Goal: Information Seeking & Learning: Learn about a topic

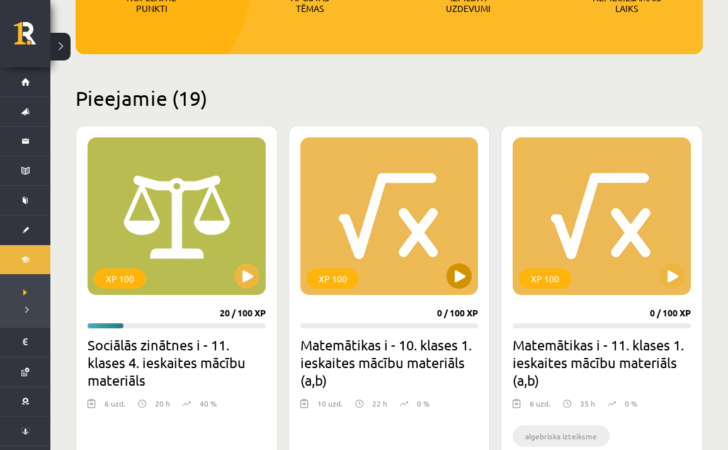
scroll to position [241, 0]
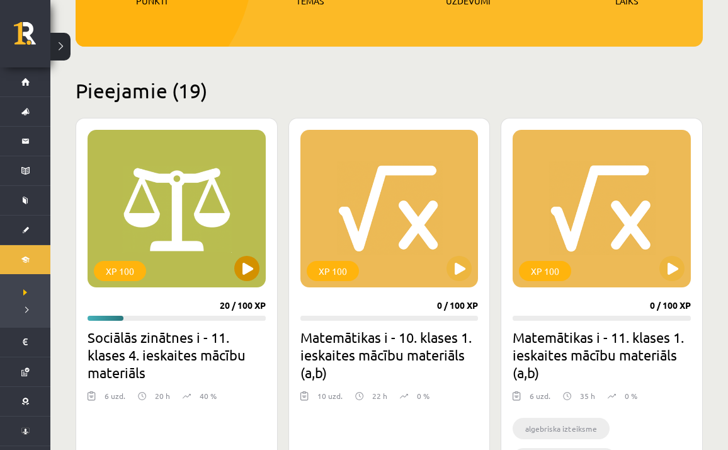
click at [249, 265] on button at bounding box center [246, 268] width 25 height 25
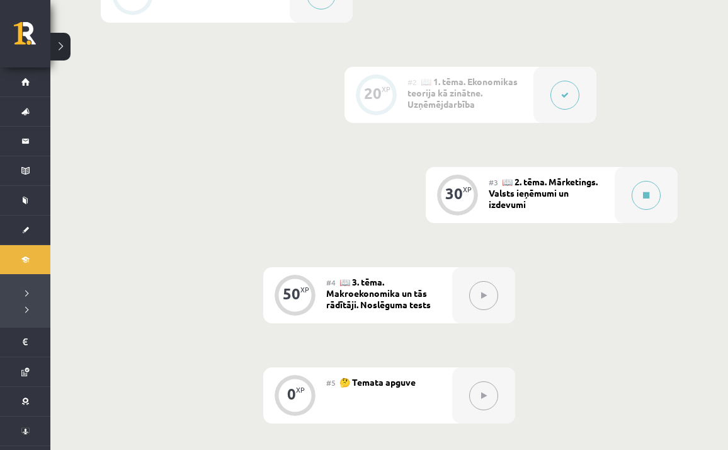
scroll to position [408, 0]
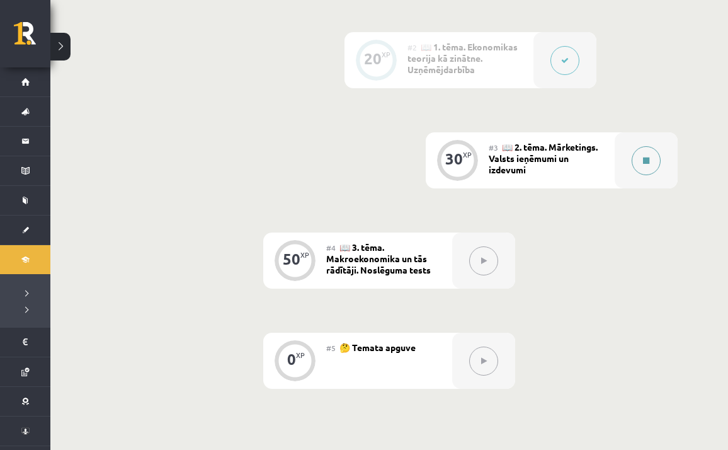
click at [649, 162] on icon at bounding box center [646, 161] width 6 height 8
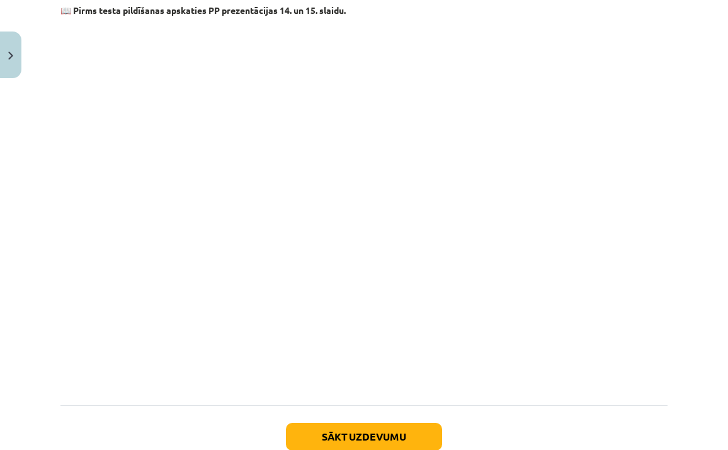
scroll to position [1361, 0]
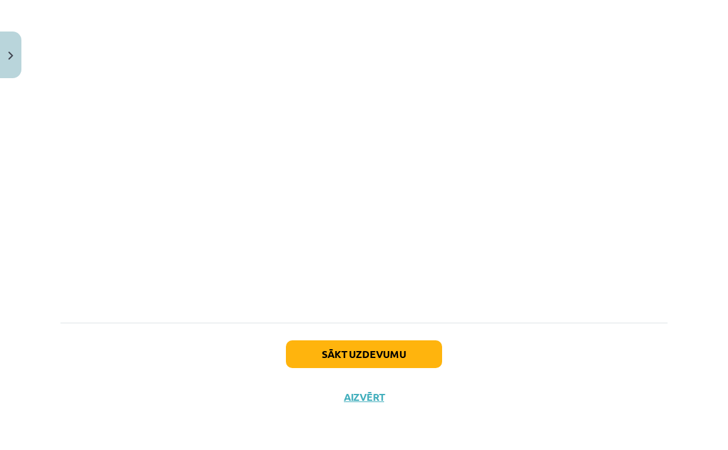
click at [397, 350] on button "Sākt uzdevumu" at bounding box center [364, 354] width 156 height 28
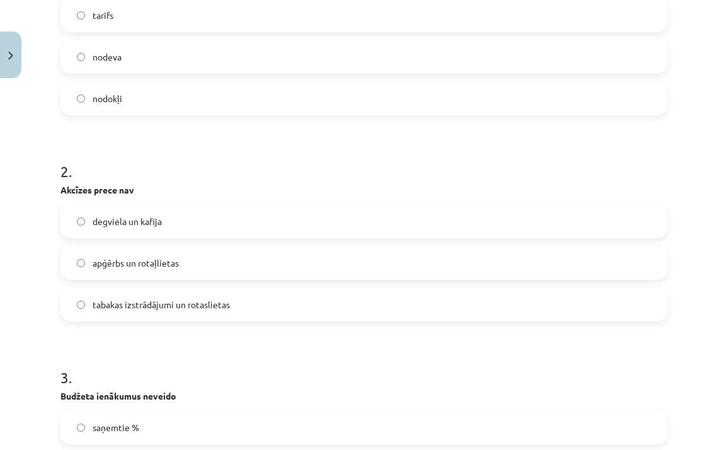
scroll to position [320, 0]
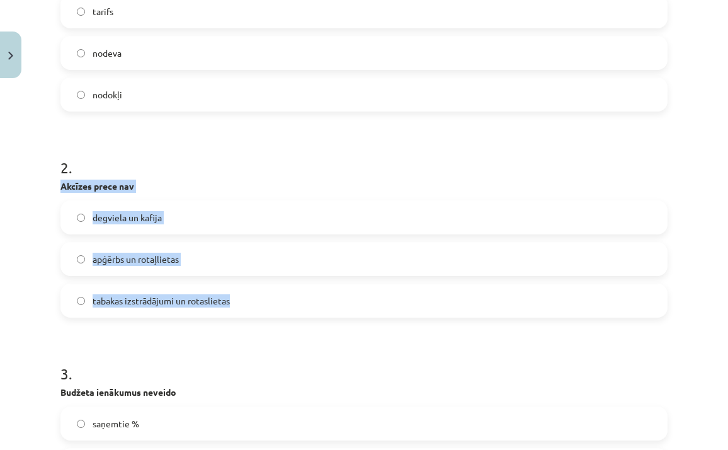
drag, startPoint x: 249, startPoint y: 303, endPoint x: 55, endPoint y: 189, distance: 225.0
copy div "Akcīzes prece nav degviela un kafija apģērbs un rotaļlietas tabakas izstrādājum…"
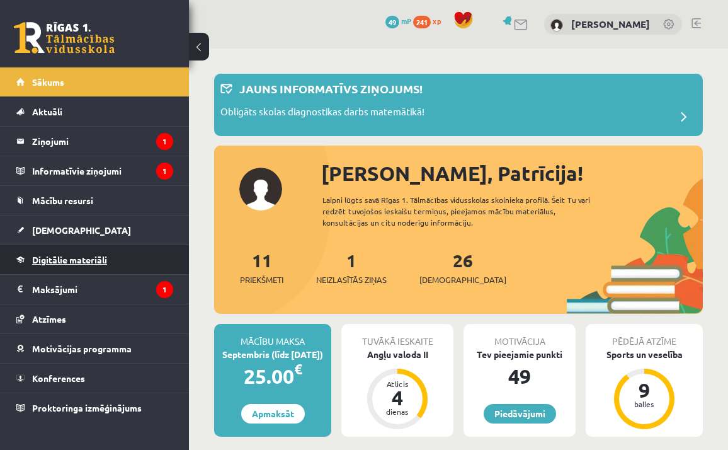
click at [118, 261] on link "Digitālie materiāli" at bounding box center [94, 259] width 157 height 29
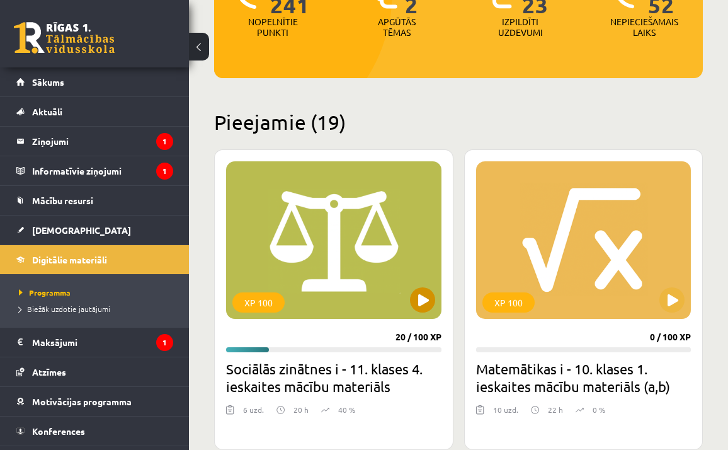
scroll to position [220, 0]
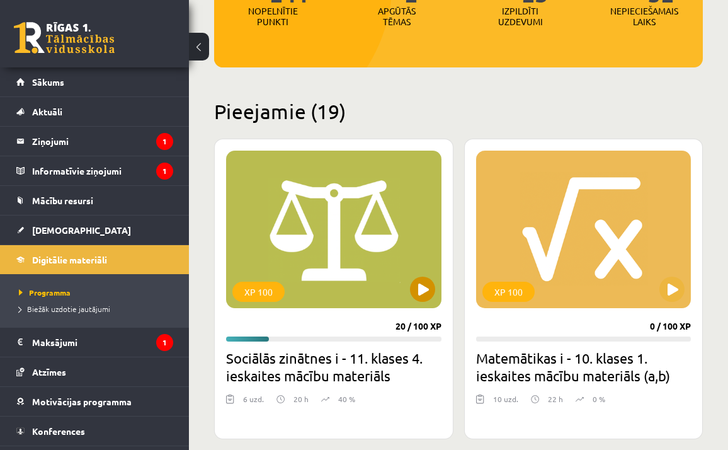
click at [426, 286] on button at bounding box center [422, 289] width 25 height 25
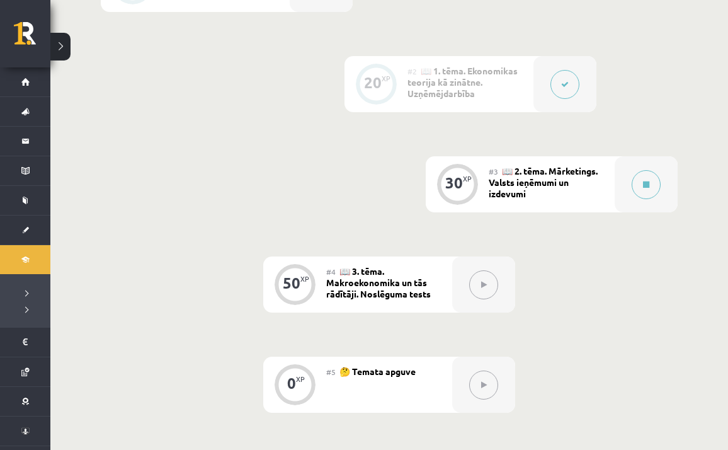
scroll to position [405, 0]
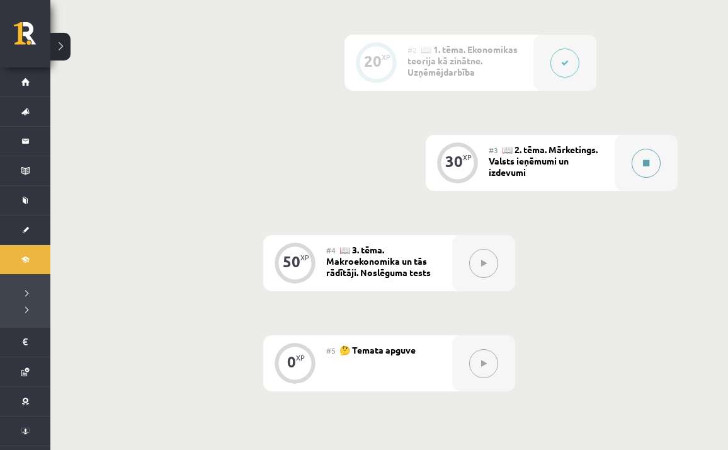
click at [642, 173] on button at bounding box center [646, 163] width 29 height 29
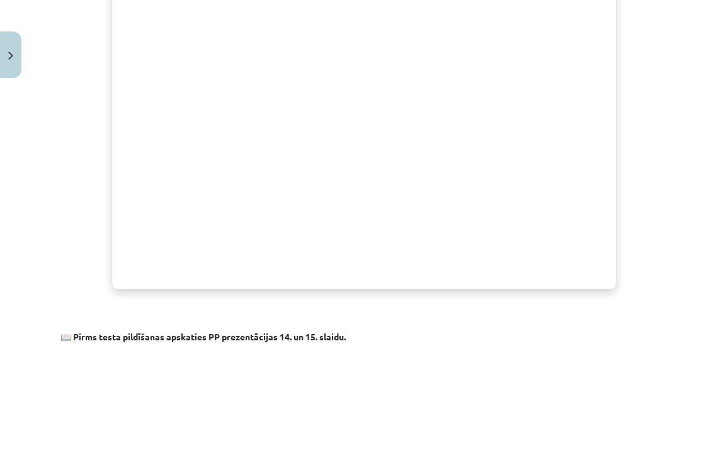
scroll to position [981, 0]
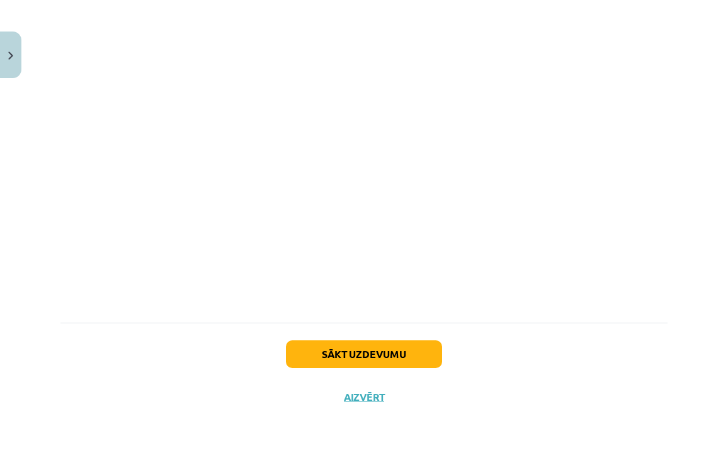
click at [397, 359] on button "Sākt uzdevumu" at bounding box center [364, 354] width 156 height 28
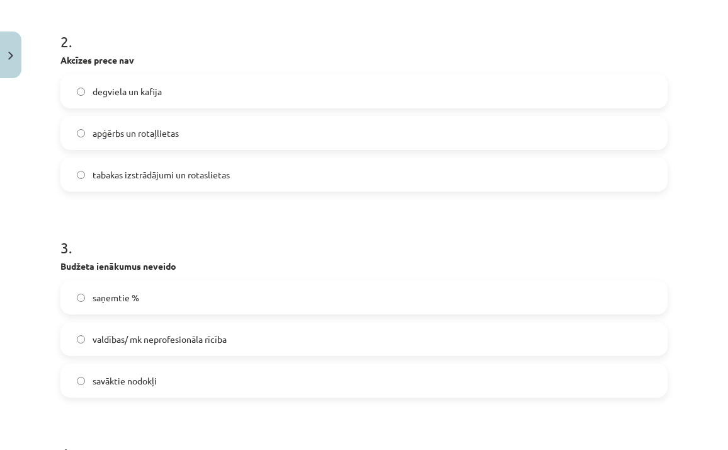
scroll to position [474, 0]
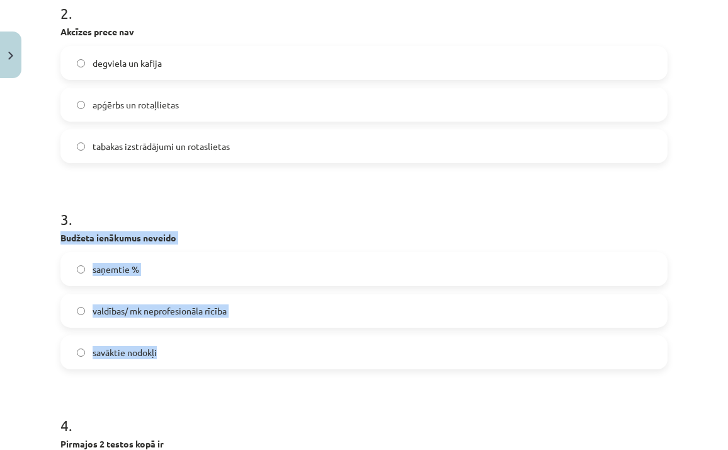
drag, startPoint x: 171, startPoint y: 355, endPoint x: 62, endPoint y: 241, distance: 157.3
click at [62, 241] on div "3 . Budžeta ienākumus neveido saņemtie % valdības/ mk neprofesionāla rīcība sav…" at bounding box center [363, 278] width 607 height 181
copy div "Budžeta ienākumus neveido saņemtie % valdības/ mk neprofesionāla rīcība savākti…"
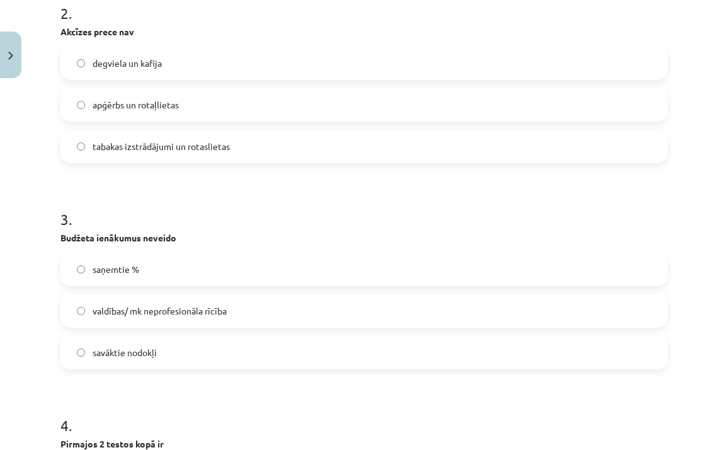
click at [384, 193] on h1 "3 ." at bounding box center [363, 207] width 607 height 39
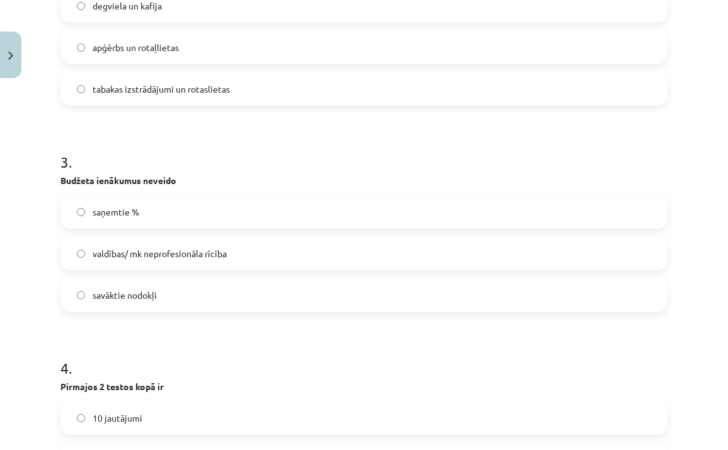
scroll to position [540, 0]
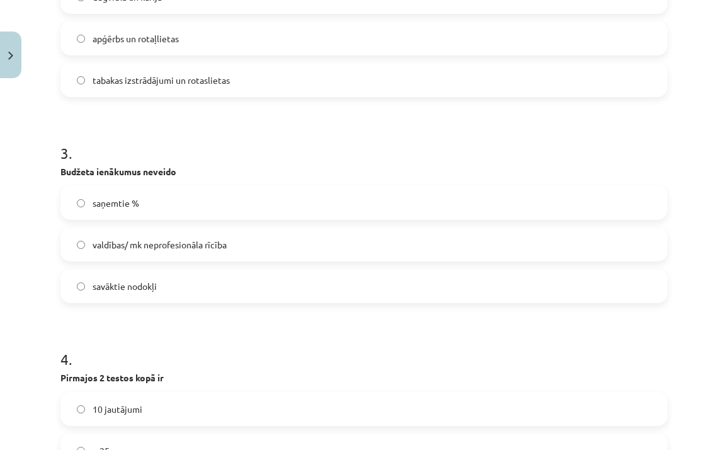
click at [166, 241] on span "valdības/ mk neprofesionāla rīcība" at bounding box center [160, 244] width 134 height 13
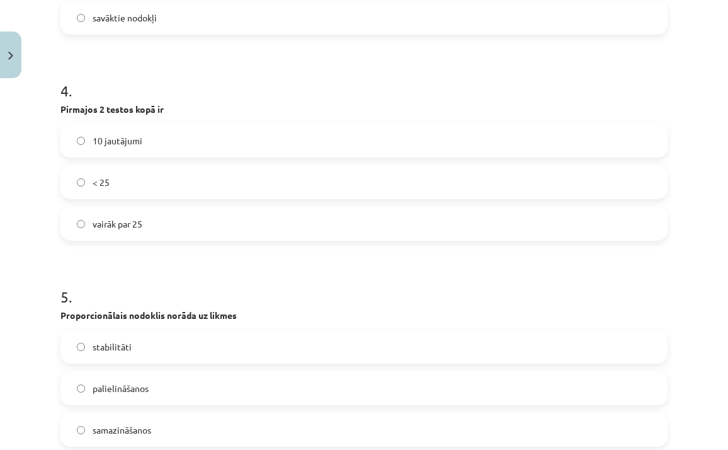
scroll to position [808, 0]
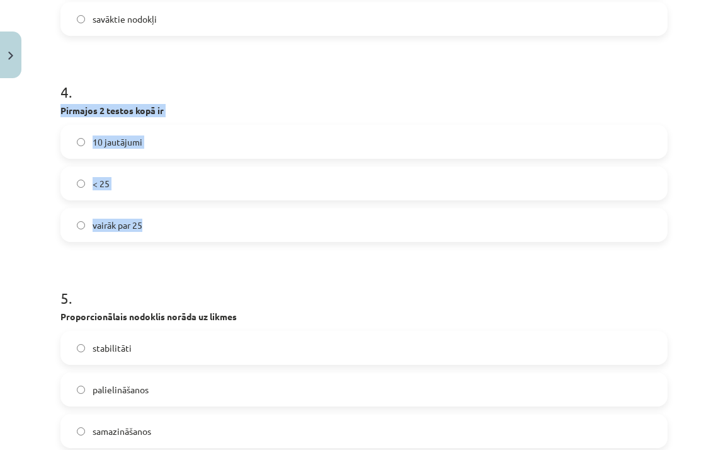
drag, startPoint x: 167, startPoint y: 225, endPoint x: 57, endPoint y: 113, distance: 156.8
click at [58, 112] on div "30 XP Saņemsi Sarežģīts 628 pilda Apraksts Uzdevums Palīdzība 1 . Obligāts maks…" at bounding box center [364, 434] width 622 height 2316
copy div "Pirmajos 2 testos kopā ir 10 jautājumi < 25 vairāk par 25"
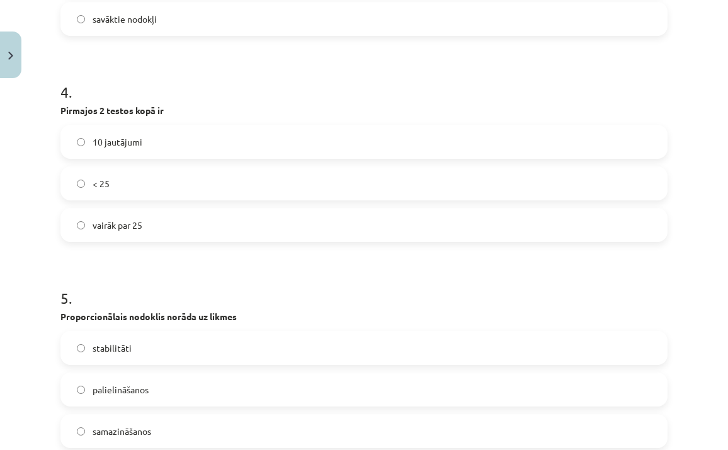
click at [162, 311] on p "Proporcionālais nodoklis norāda uz likmes" at bounding box center [363, 316] width 607 height 13
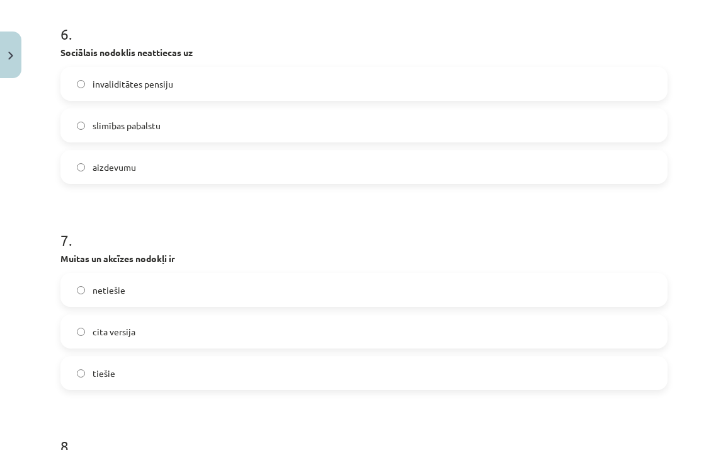
scroll to position [1280, 0]
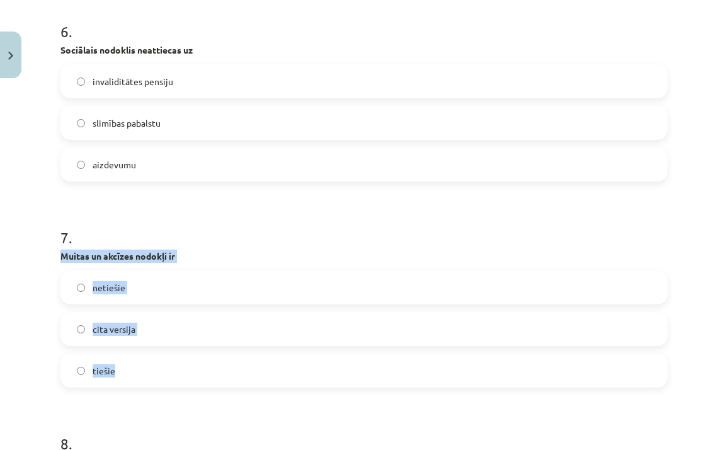
drag, startPoint x: 123, startPoint y: 380, endPoint x: 56, endPoint y: 257, distance: 140.7
copy div "Muitas un akcīzes nodokļi ir netiešie cita versija tiešie"
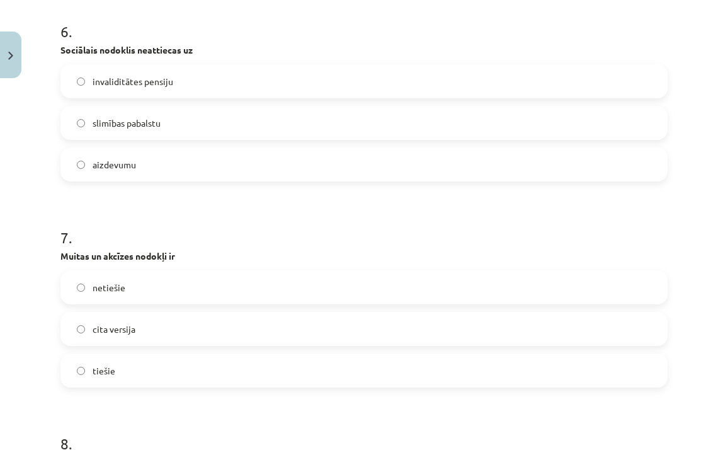
click at [295, 218] on h1 "7 ." at bounding box center [363, 226] width 607 height 39
click at [86, 288] on label "netiešie" at bounding box center [364, 287] width 605 height 31
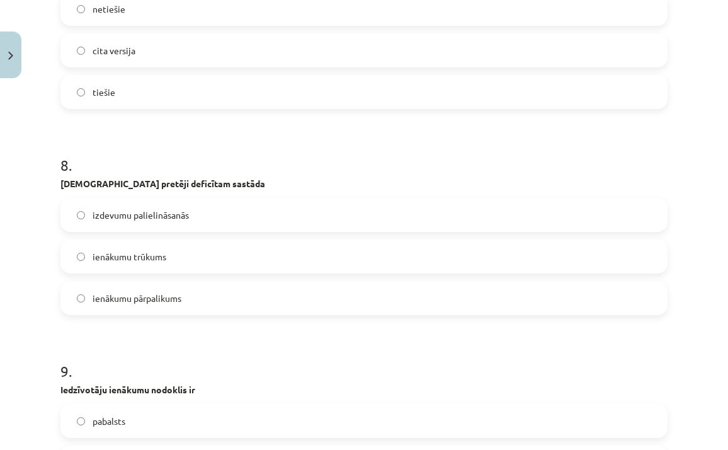
scroll to position [1572, 0]
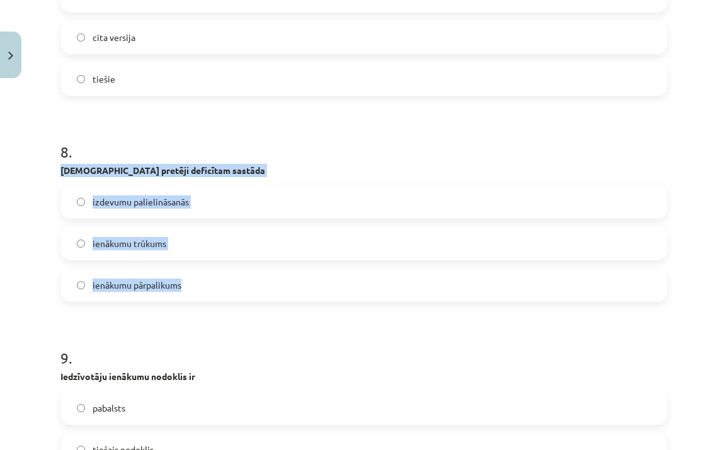
drag, startPoint x: 210, startPoint y: 286, endPoint x: 55, endPoint y: 173, distance: 192.5
copy div "Proficītu pretēji deficītam sastāda izdevumu palielināsanās ienākumu trūkums ie…"
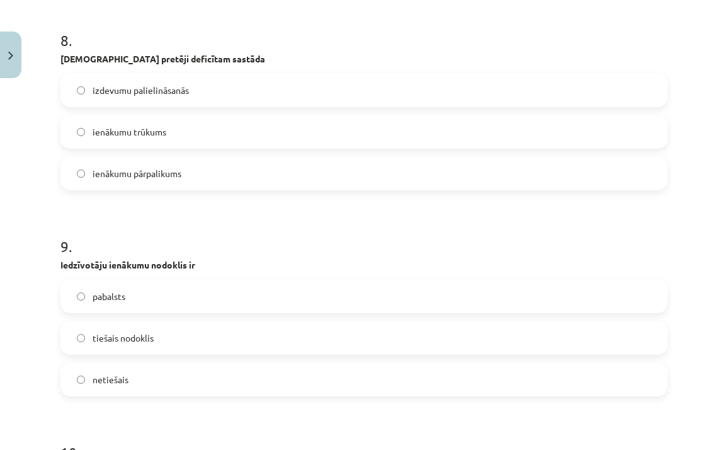
scroll to position [1746, 0]
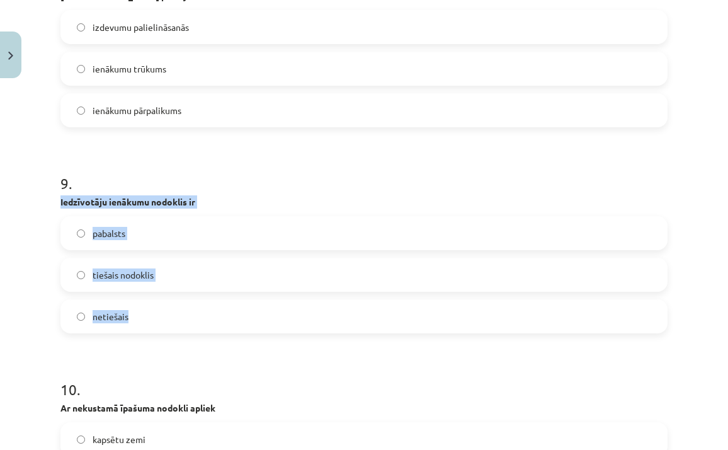
drag, startPoint x: 151, startPoint y: 328, endPoint x: 57, endPoint y: 198, distance: 160.2
copy div "Iedzīvotāju ienākumu nodoklis ir pabalsts tiešais nodoklis netiešais"
click at [120, 318] on span "netiešais" at bounding box center [111, 316] width 36 height 13
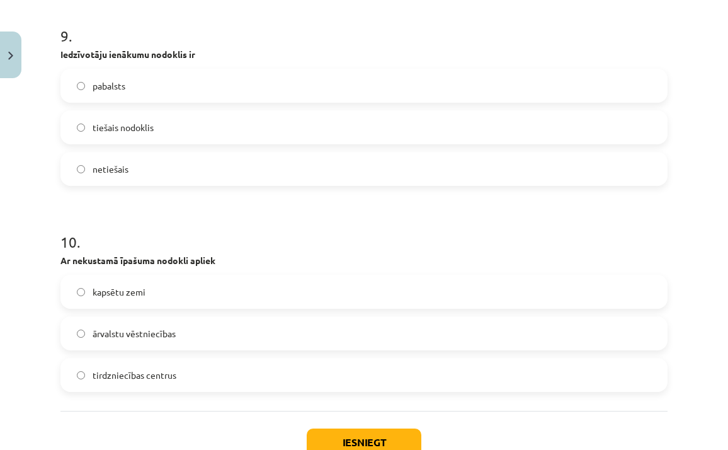
scroll to position [1899, 0]
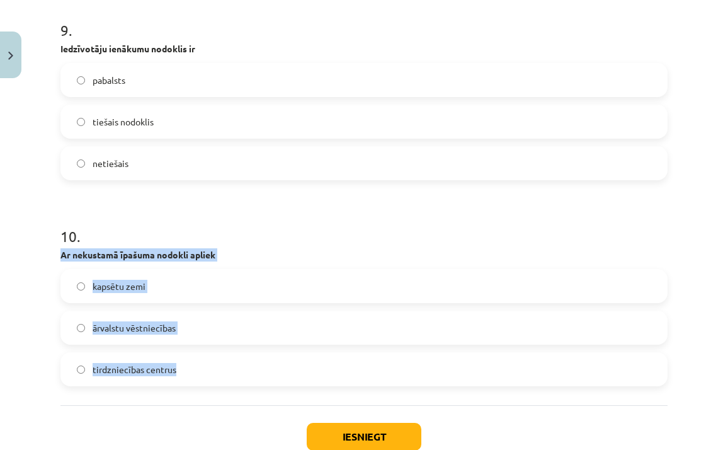
drag, startPoint x: 197, startPoint y: 372, endPoint x: 54, endPoint y: 260, distance: 181.2
copy div "Ar nekustamā īpašuma nodokli apliek kapsētu zemi ārvalstu vēstniecības tirdznie…"
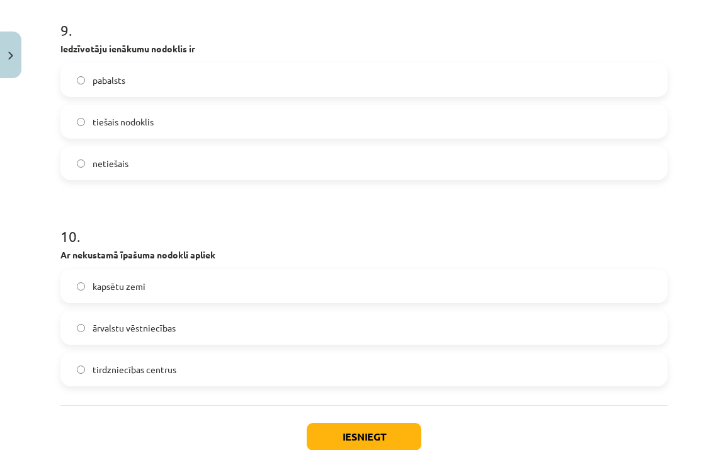
click at [89, 370] on label "tirdzniecības centrus" at bounding box center [364, 368] width 605 height 31
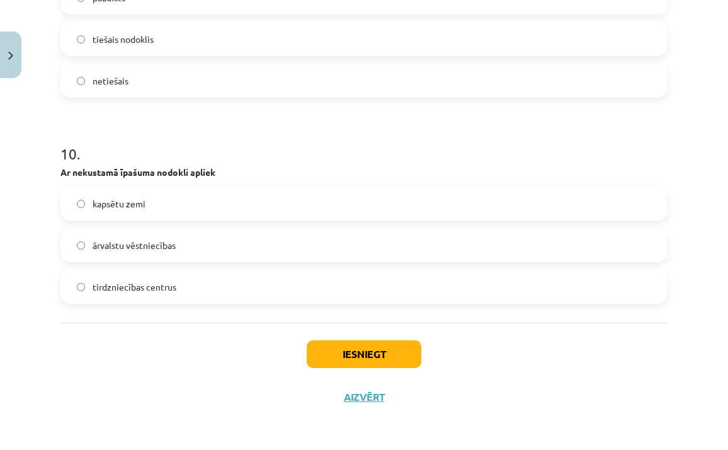
scroll to position [1984, 0]
click at [346, 348] on button "Iesniegt" at bounding box center [364, 354] width 115 height 28
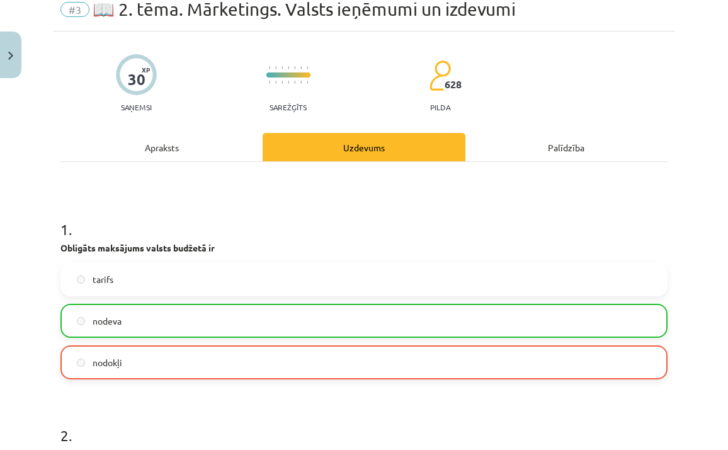
scroll to position [0, 0]
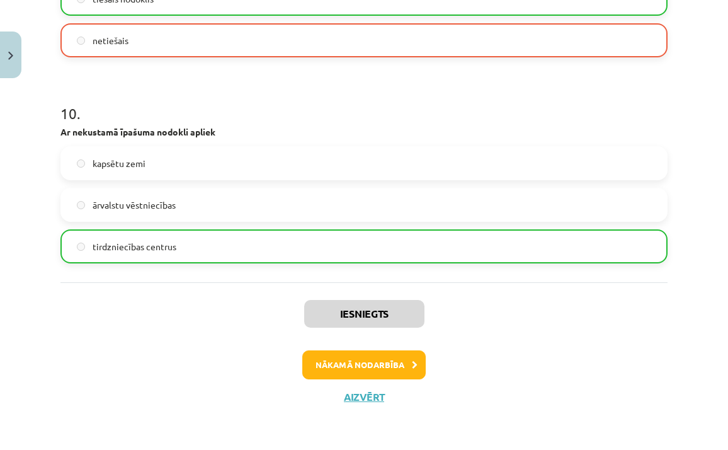
click at [366, 363] on button "Nākamā nodarbība" at bounding box center [363, 364] width 123 height 29
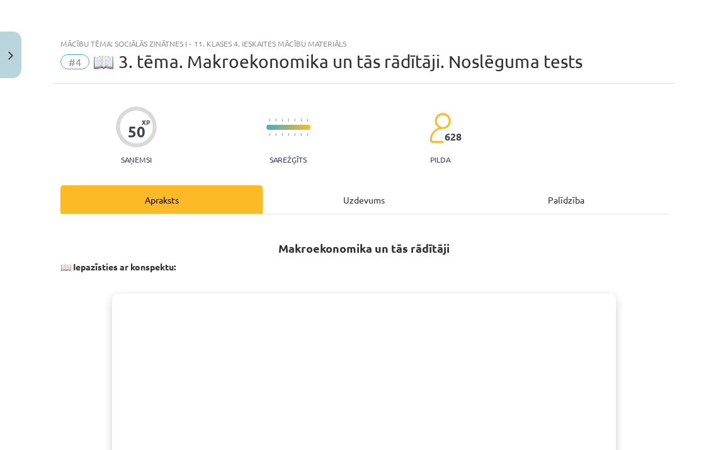
click at [10, 50] on button "Close" at bounding box center [10, 54] width 21 height 47
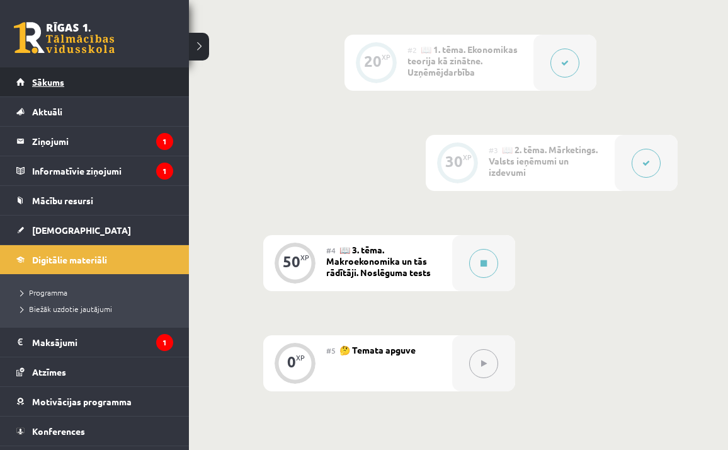
click at [30, 84] on link "Sākums" at bounding box center [94, 81] width 157 height 29
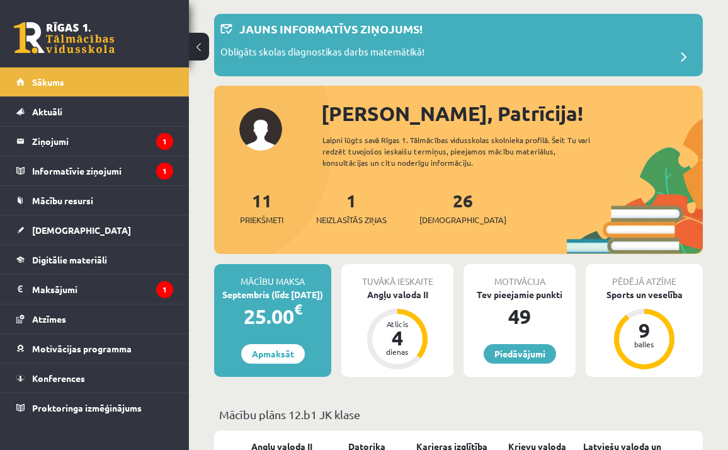
scroll to position [72, 0]
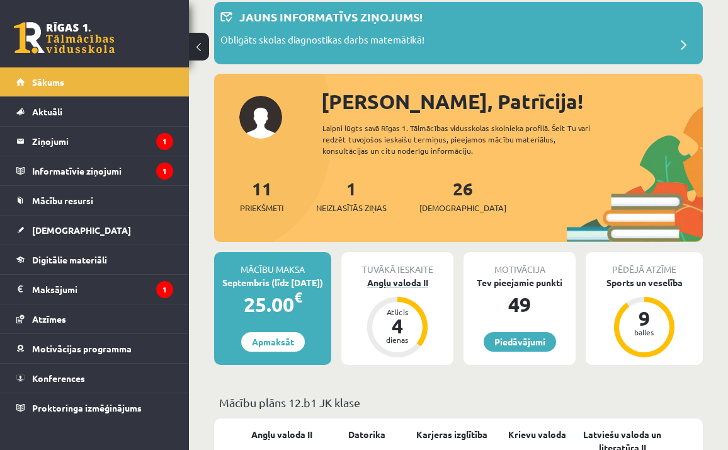
click at [396, 283] on div "Angļu valoda II" at bounding box center [397, 282] width 112 height 13
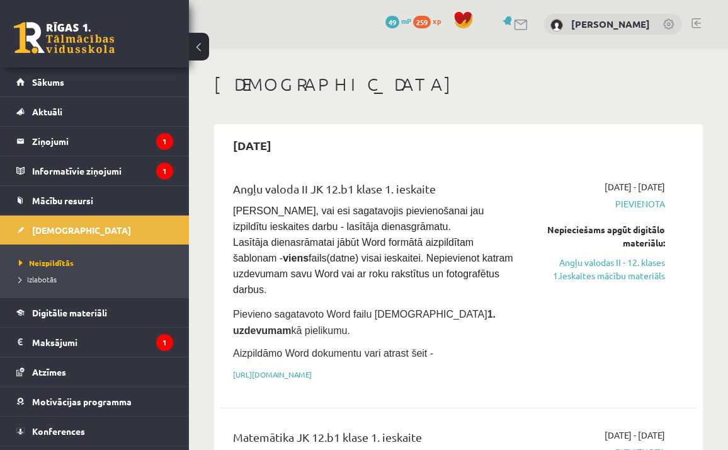
click at [201, 45] on button at bounding box center [199, 47] width 20 height 28
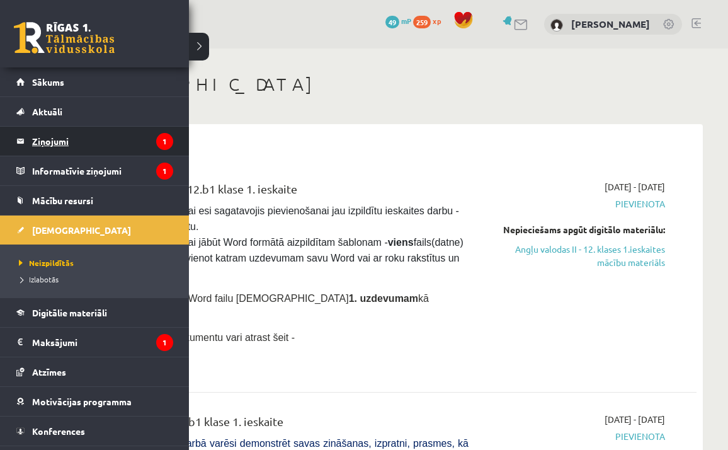
click at [111, 148] on legend "Ziņojumi 1" at bounding box center [102, 141] width 141 height 29
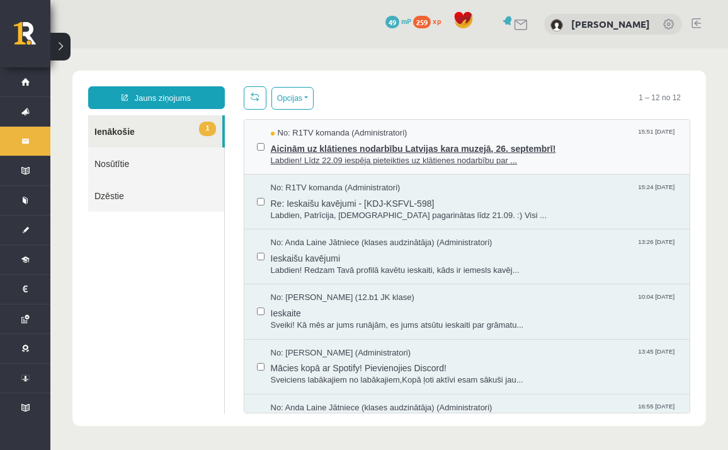
click at [310, 131] on span "No: R1TV komanda (Administratori)" at bounding box center [339, 133] width 137 height 12
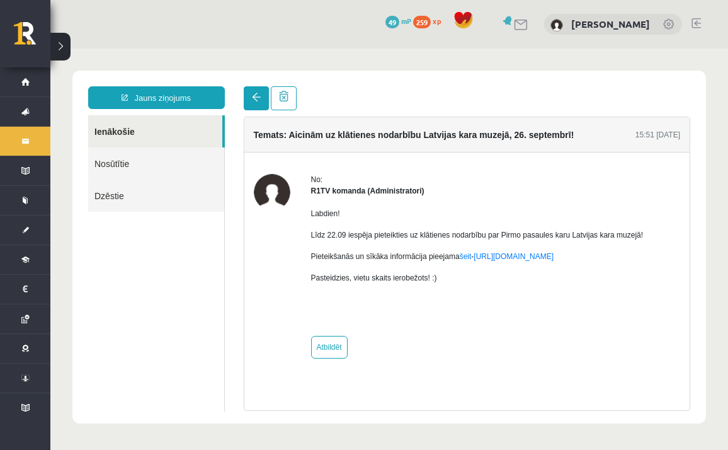
click at [260, 103] on link at bounding box center [256, 98] width 25 height 24
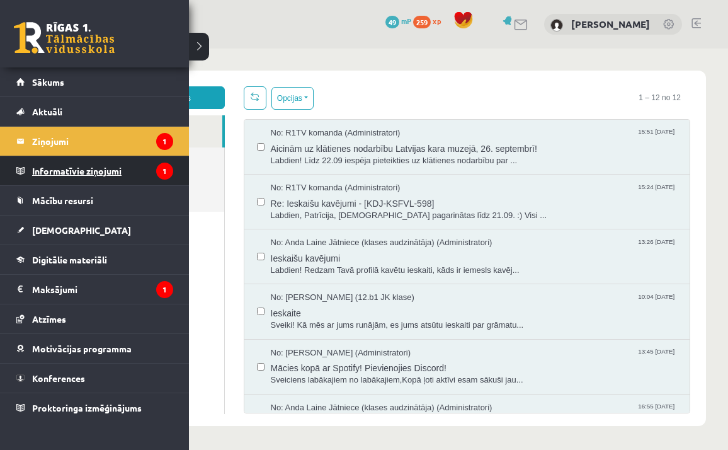
click at [33, 171] on legend "Informatīvie ziņojumi 1" at bounding box center [102, 170] width 141 height 29
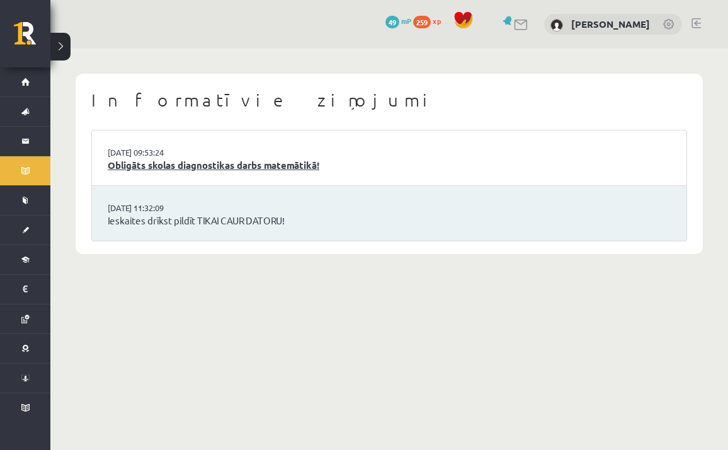
click at [162, 162] on link "Obligāts skolas diagnostikas darbs matemātikā!" at bounding box center [389, 165] width 563 height 14
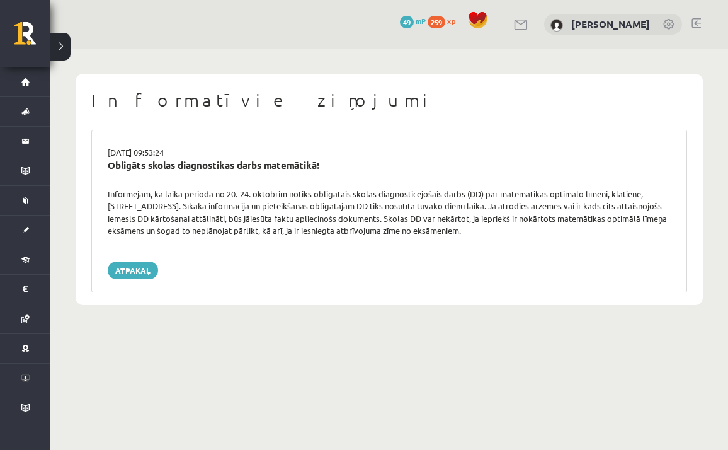
click at [64, 47] on button at bounding box center [60, 47] width 20 height 28
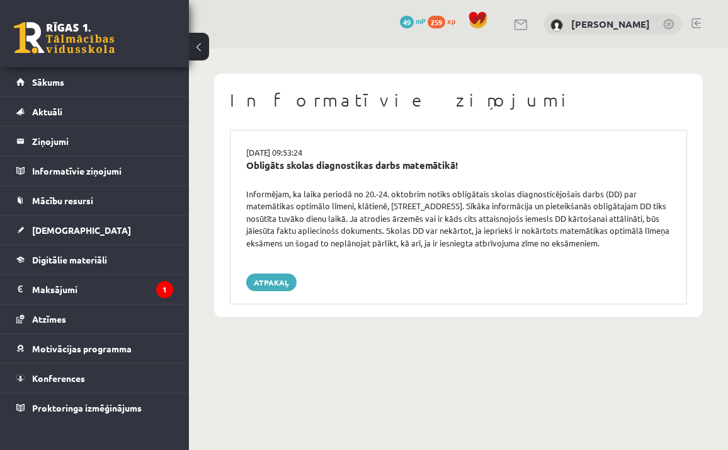
click at [195, 47] on button at bounding box center [199, 47] width 20 height 28
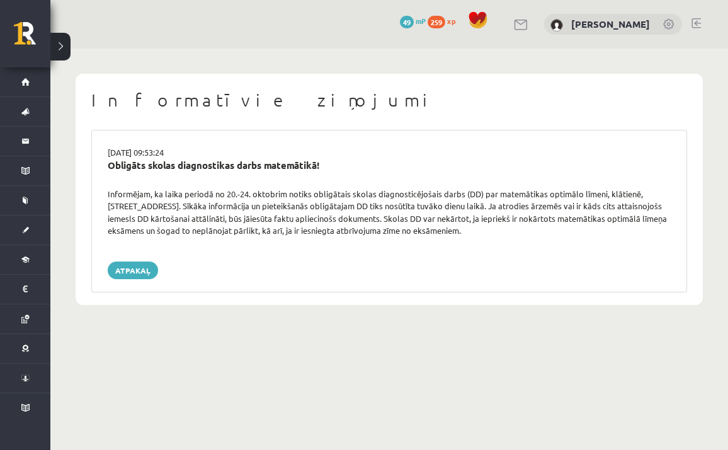
click at [55, 40] on button at bounding box center [60, 47] width 20 height 28
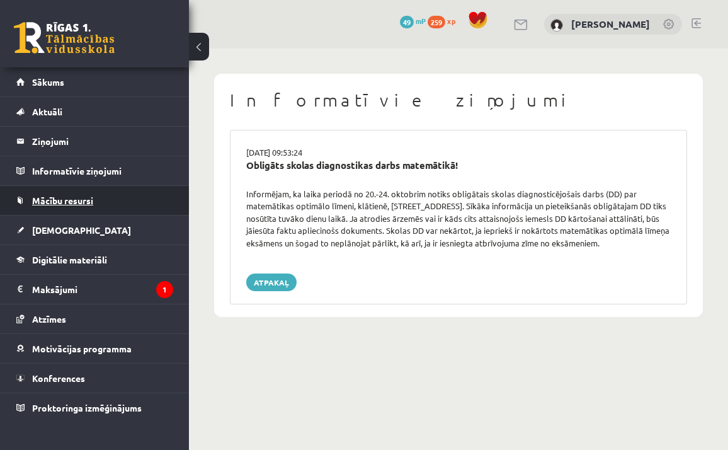
click at [69, 205] on link "Mācību resursi" at bounding box center [94, 200] width 157 height 29
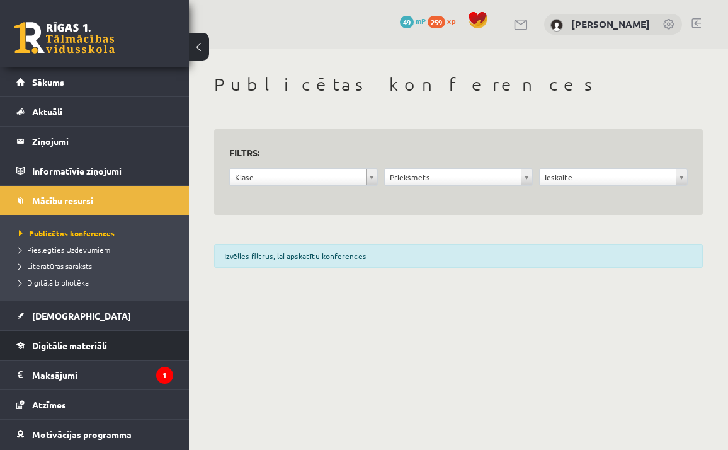
click at [53, 344] on span "Digitālie materiāli" at bounding box center [69, 345] width 75 height 11
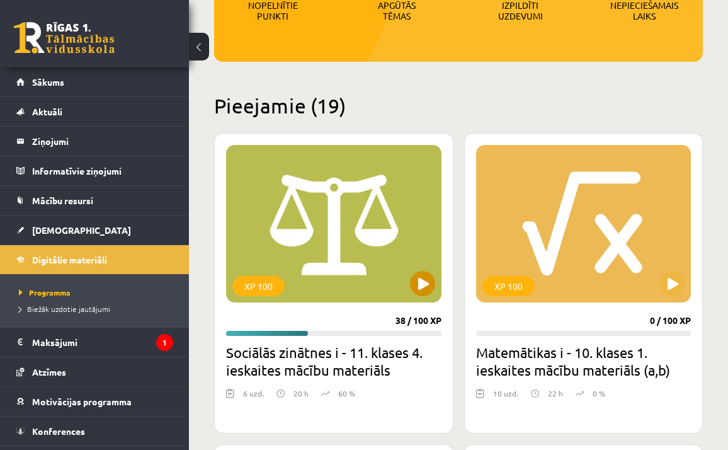
scroll to position [237, 0]
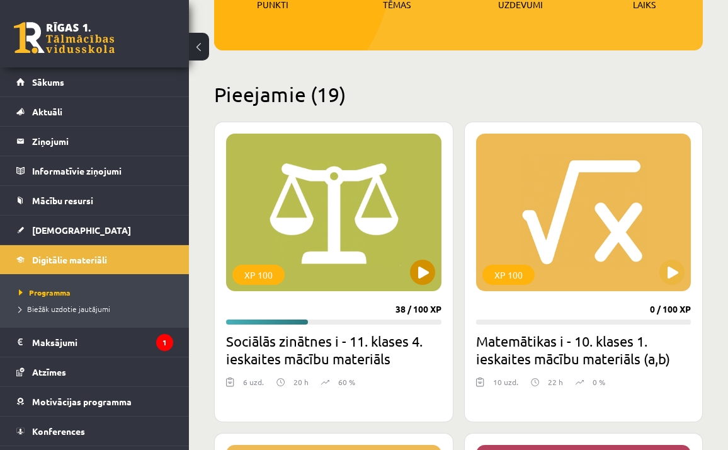
click at [421, 275] on button at bounding box center [422, 272] width 25 height 25
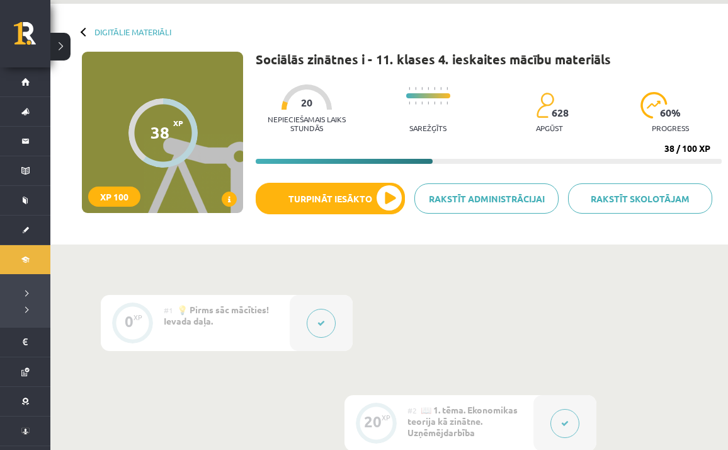
scroll to position [46, 0]
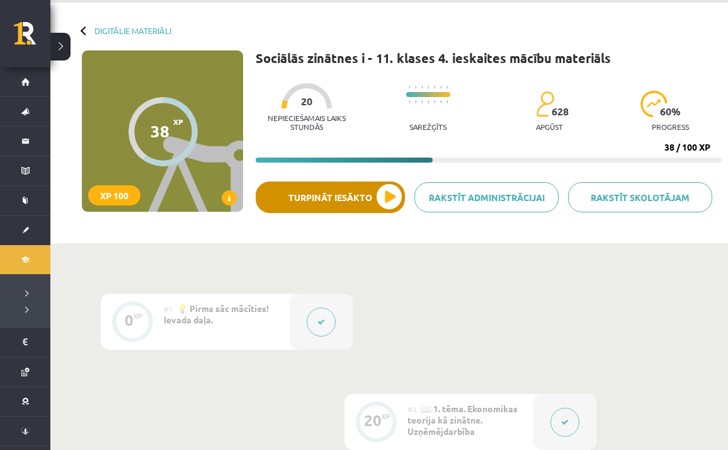
click at [372, 199] on button "Turpināt iesākto" at bounding box center [330, 196] width 149 height 31
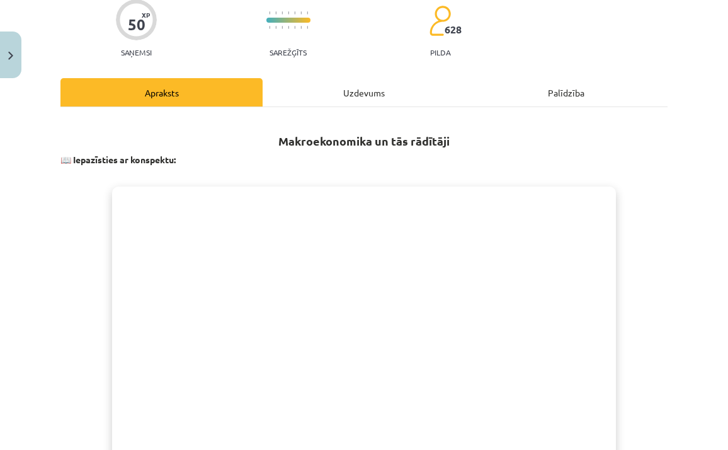
scroll to position [117, 0]
